Goal: Find contact information: Find contact information

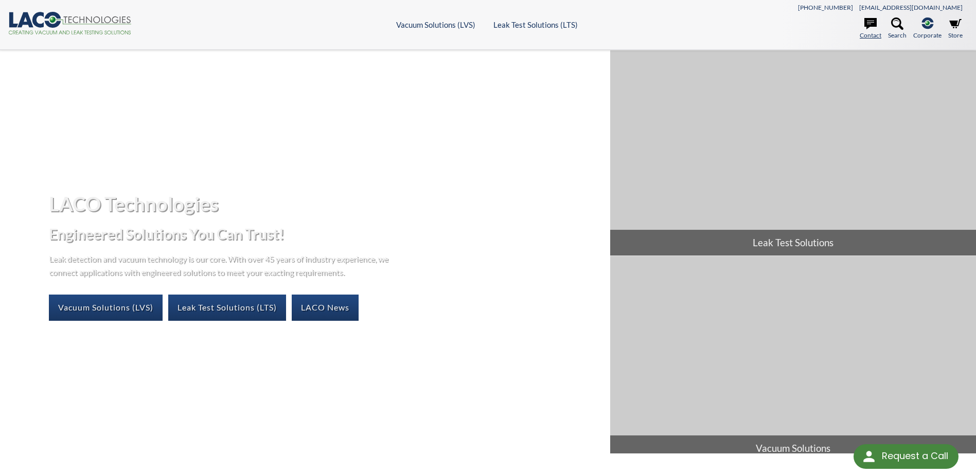
click at [870, 20] on icon at bounding box center [870, 23] width 12 height 11
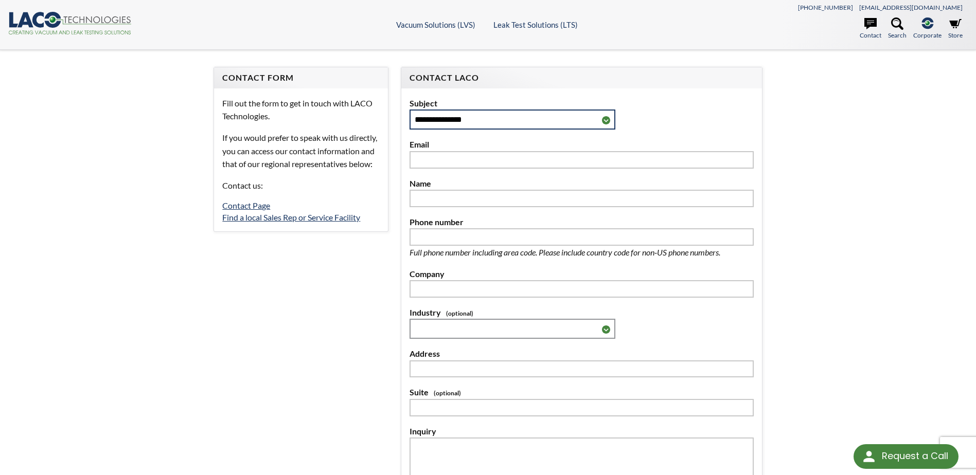
click at [603, 118] on select "**********" at bounding box center [513, 120] width 206 height 20
